Goal: Information Seeking & Learning: Understand process/instructions

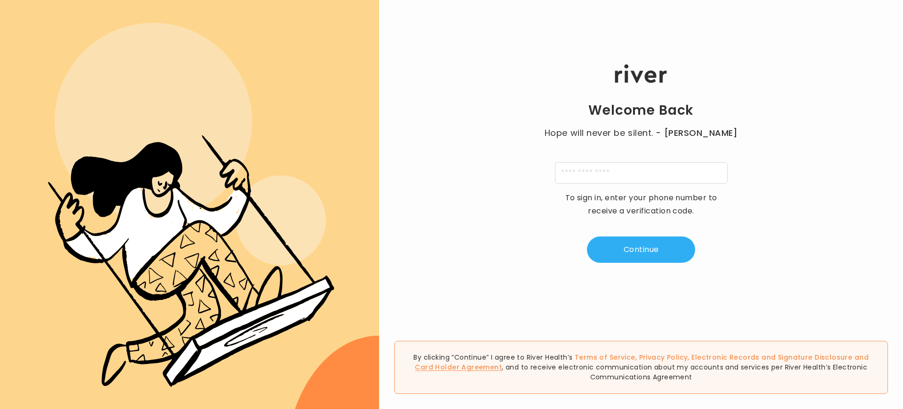
click at [502, 363] on link "Card Holder Agreement" at bounding box center [458, 367] width 87 height 9
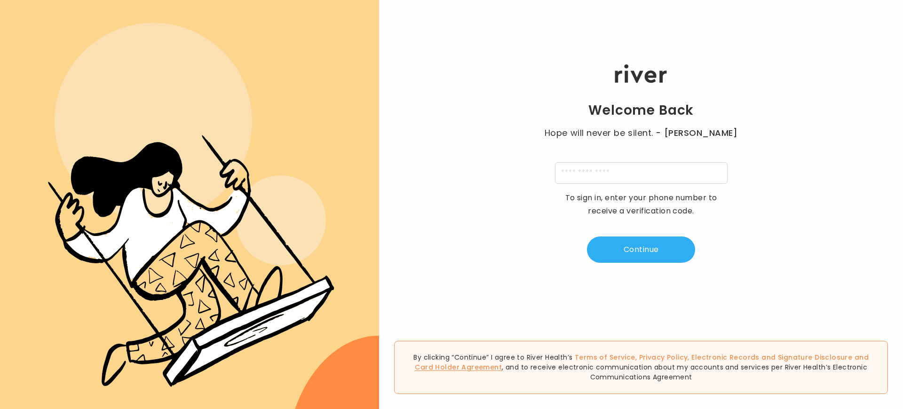
click at [502, 363] on link "Card Holder Agreement" at bounding box center [458, 367] width 87 height 9
